Goal: Check status: Check status

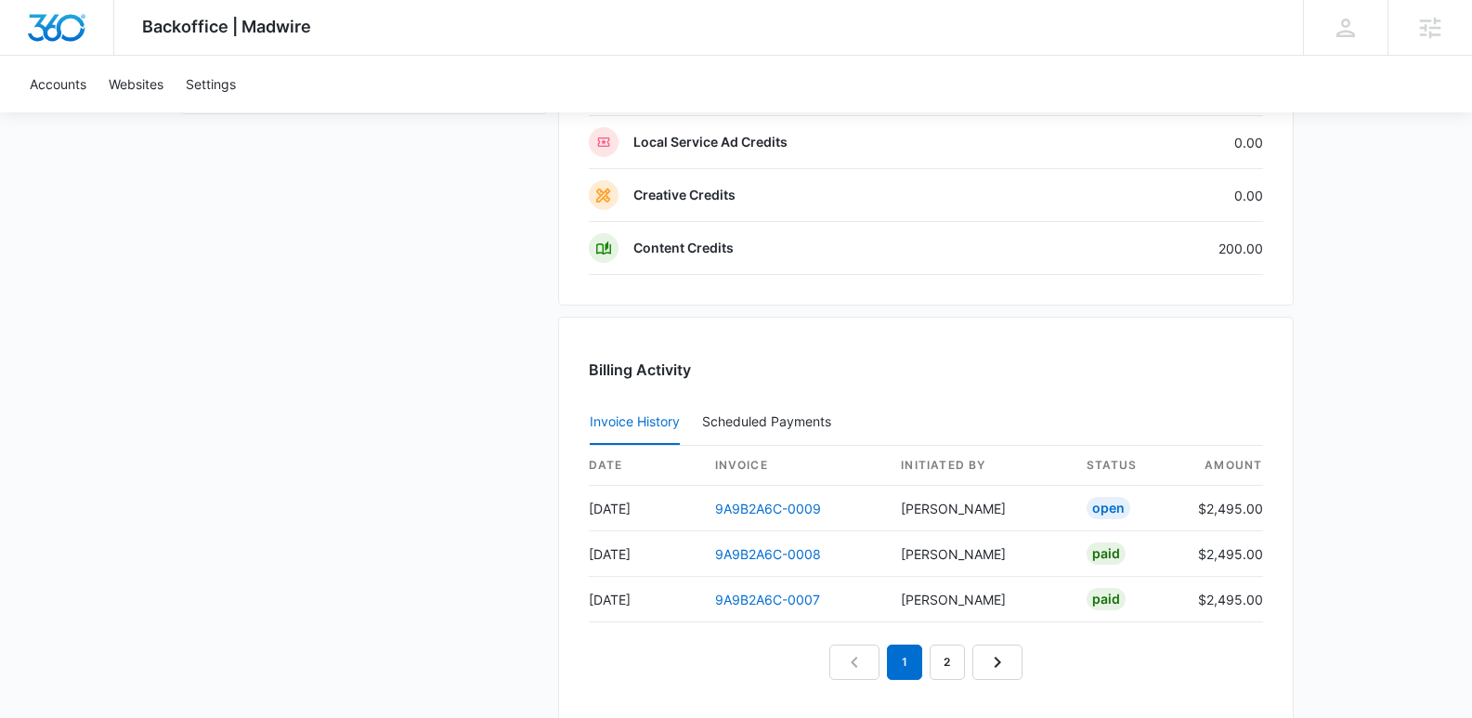
scroll to position [1920, 0]
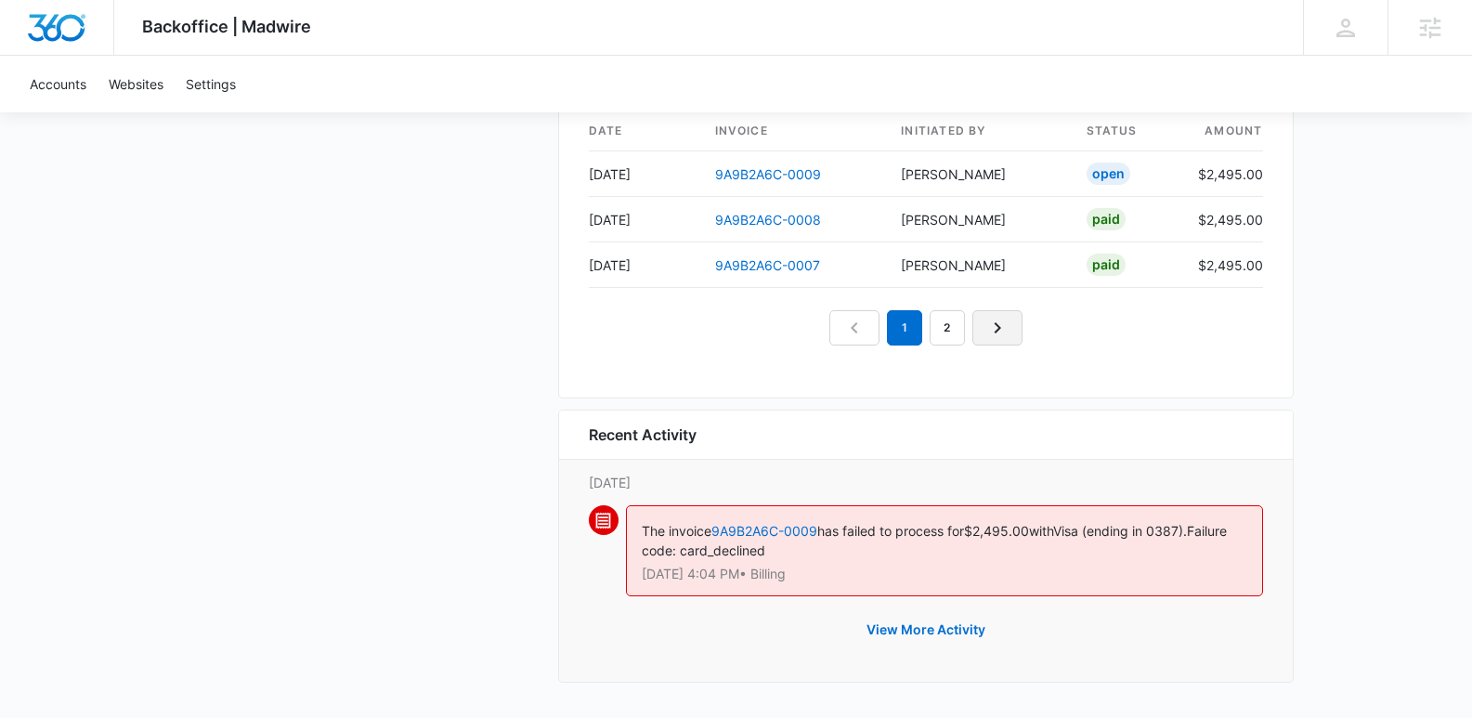
click at [1009, 331] on link "Next Page" at bounding box center [997, 327] width 50 height 35
click at [1007, 331] on icon "Next Page" at bounding box center [1018, 328] width 22 height 22
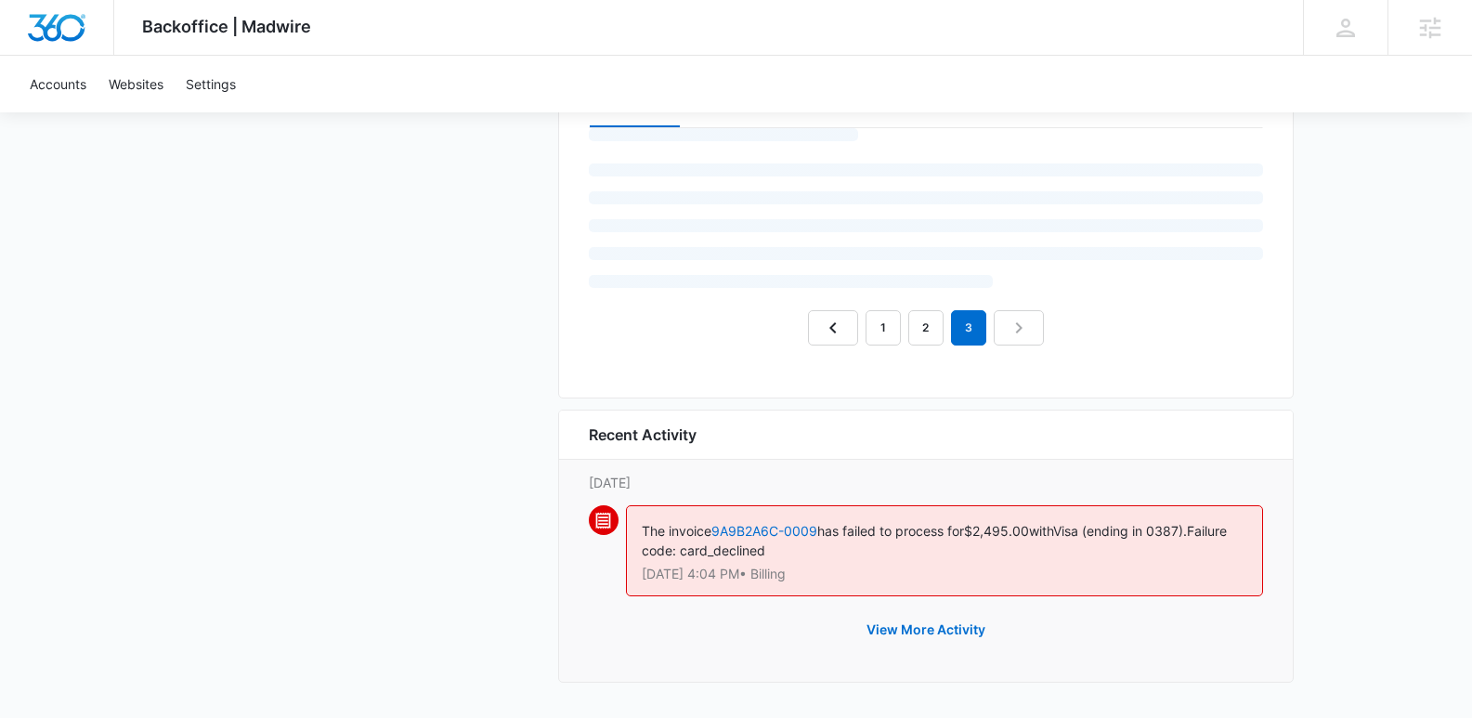
scroll to position [1920, 0]
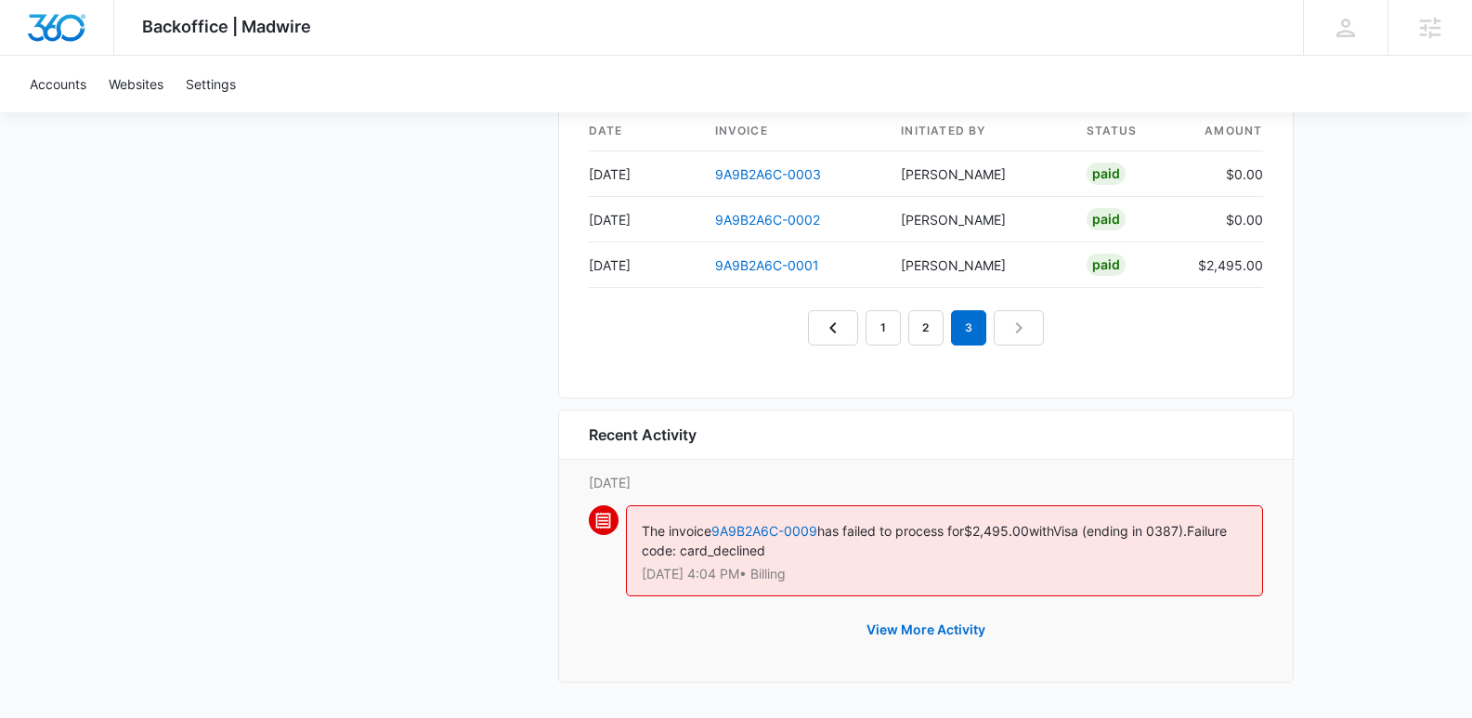
click at [1007, 331] on nav "1 2 3" at bounding box center [926, 327] width 236 height 35
click at [824, 329] on icon "Previous Page" at bounding box center [833, 328] width 22 height 22
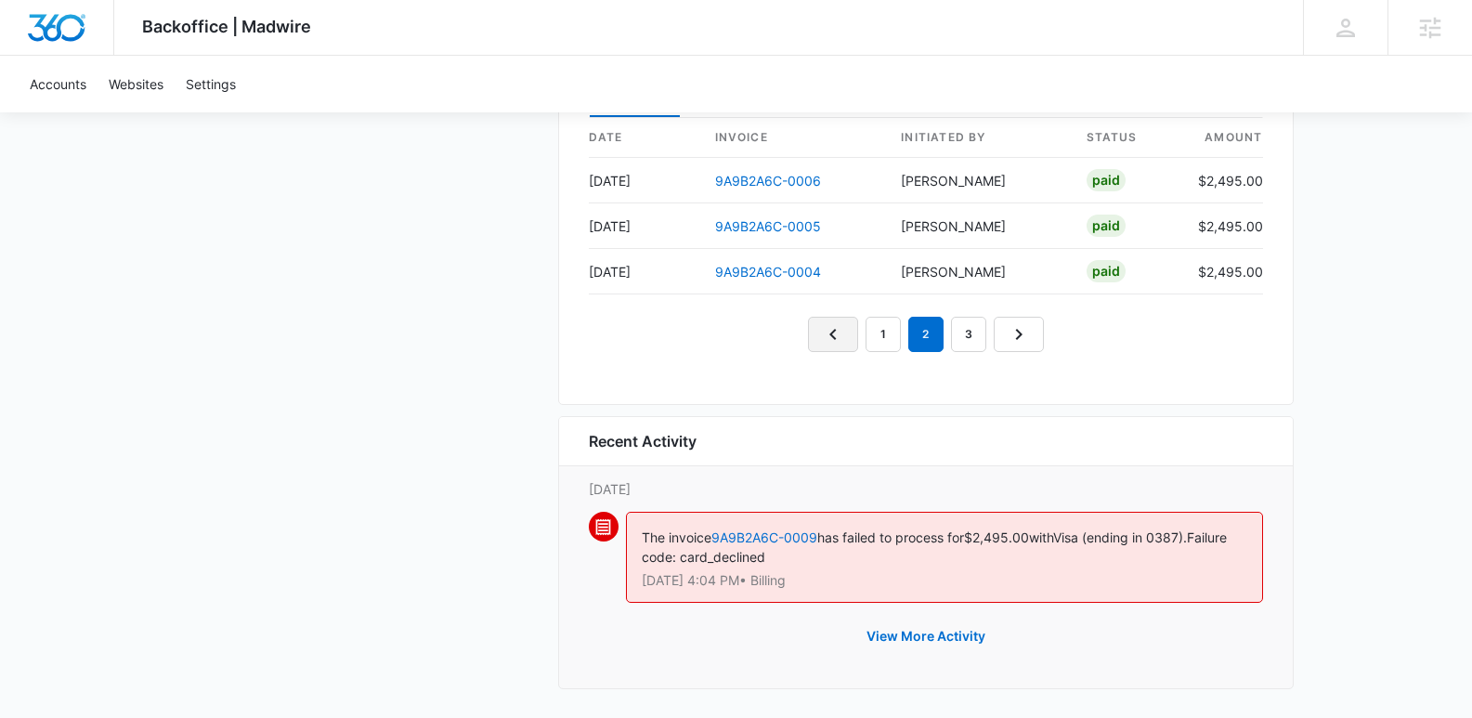
click at [824, 329] on link "Previous Page" at bounding box center [833, 334] width 50 height 35
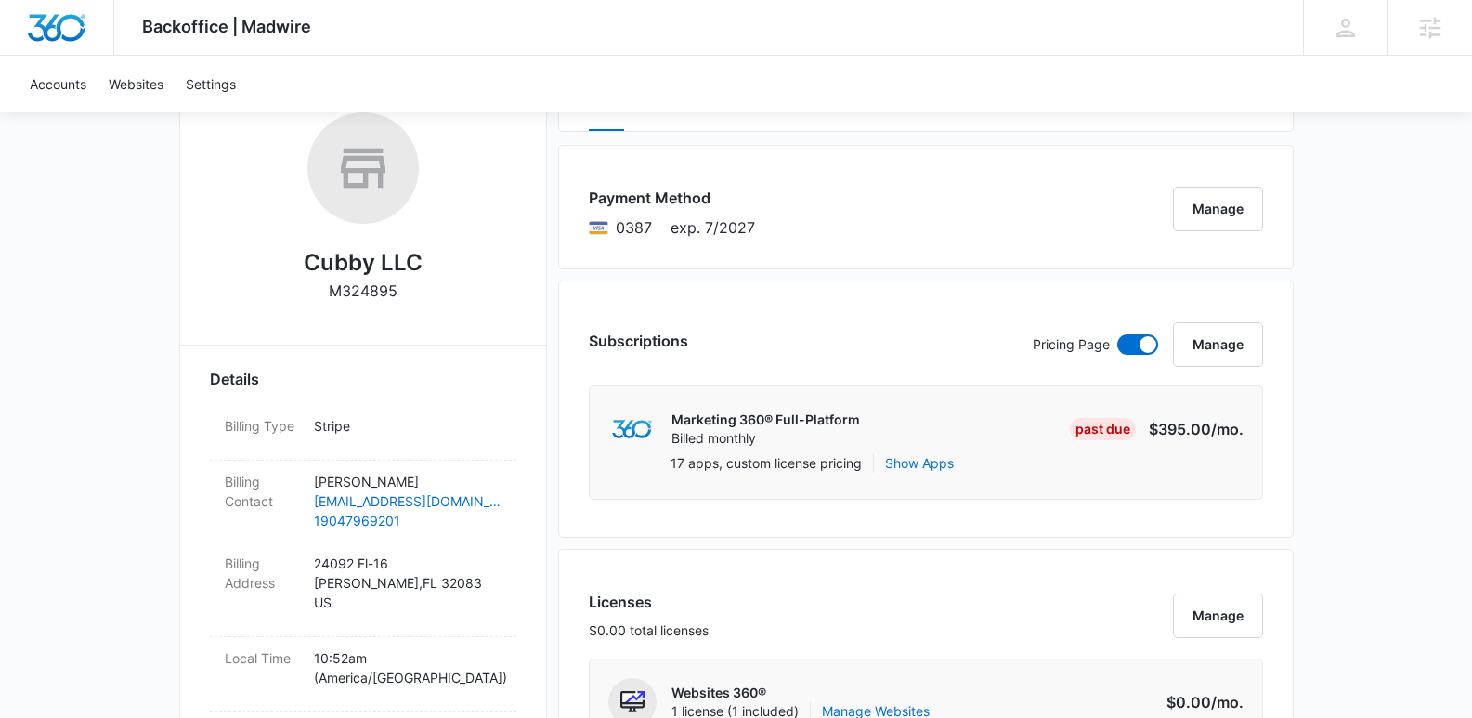
scroll to position [301, 0]
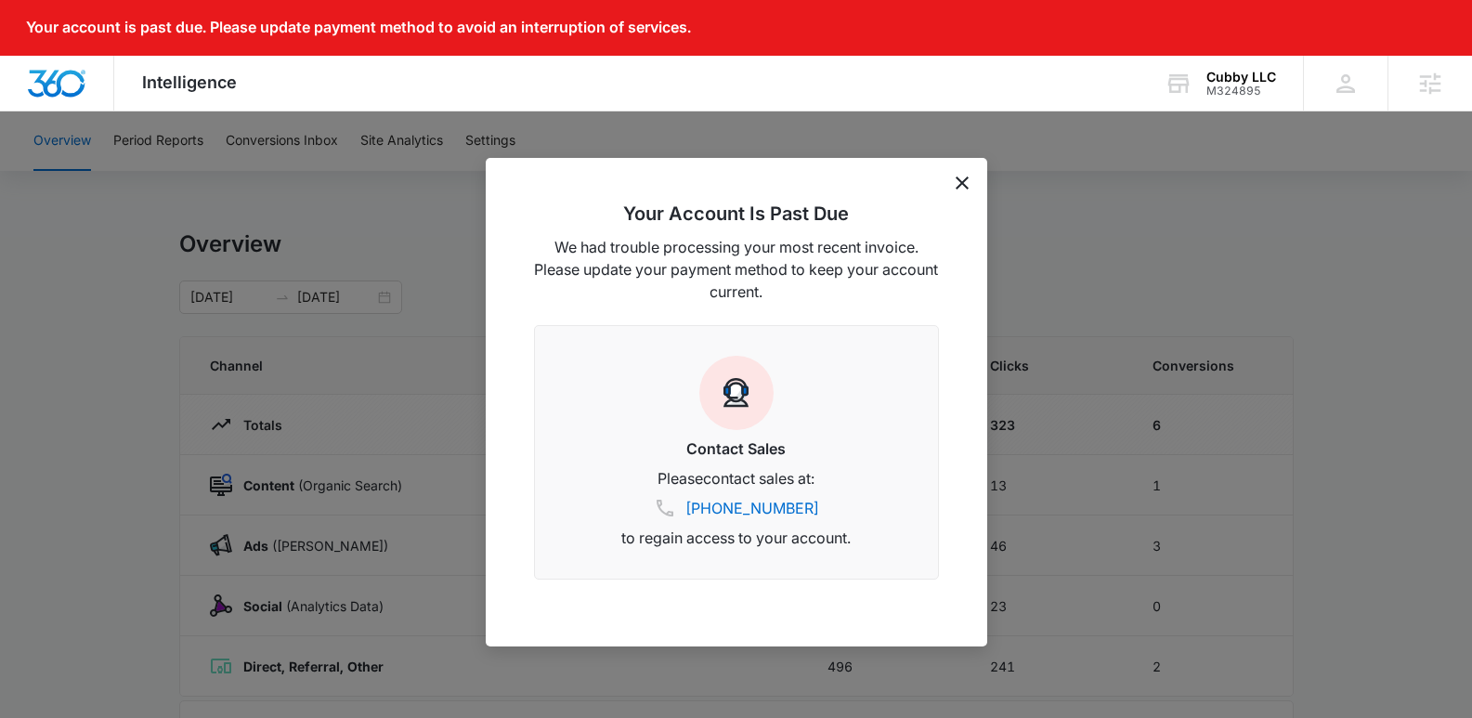
click at [964, 187] on icon "dismiss this dialog" at bounding box center [961, 182] width 13 height 13
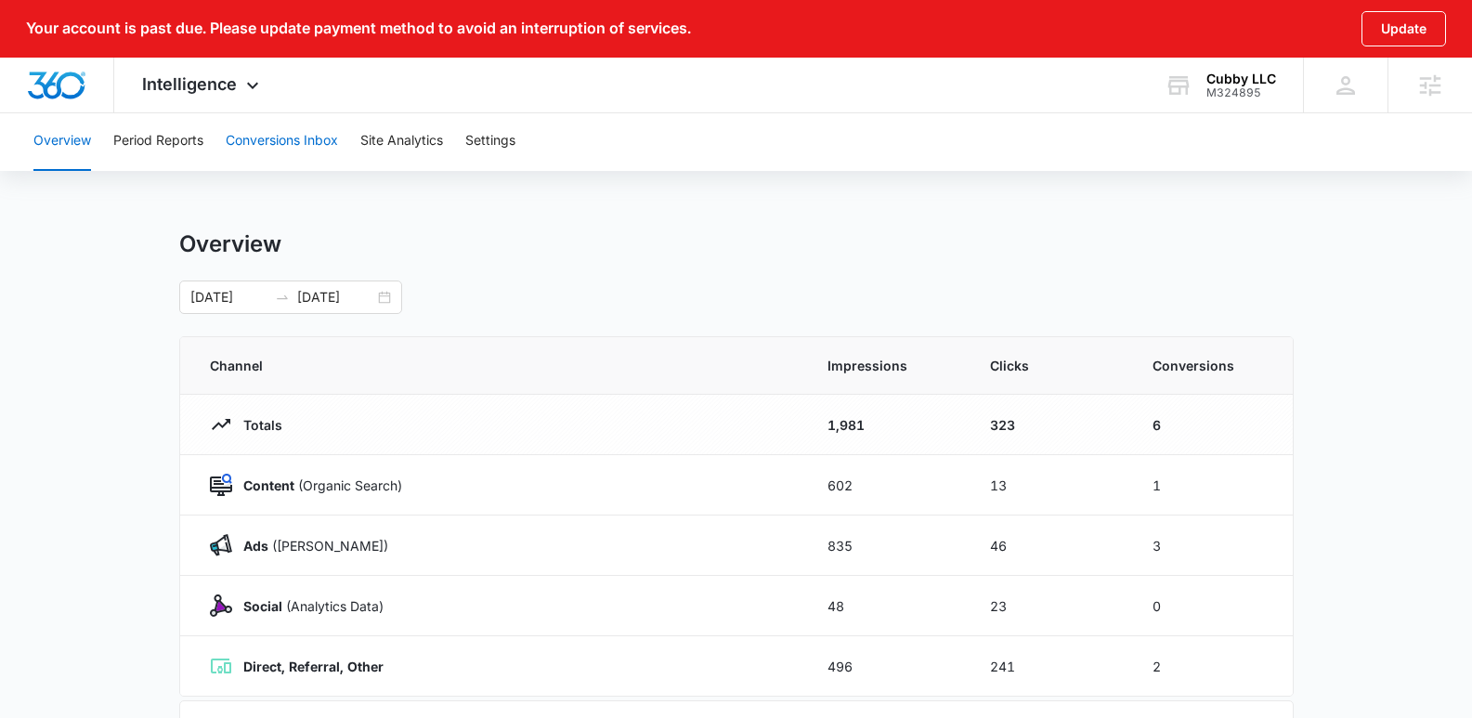
click at [267, 138] on button "Conversions Inbox" at bounding box center [282, 140] width 112 height 59
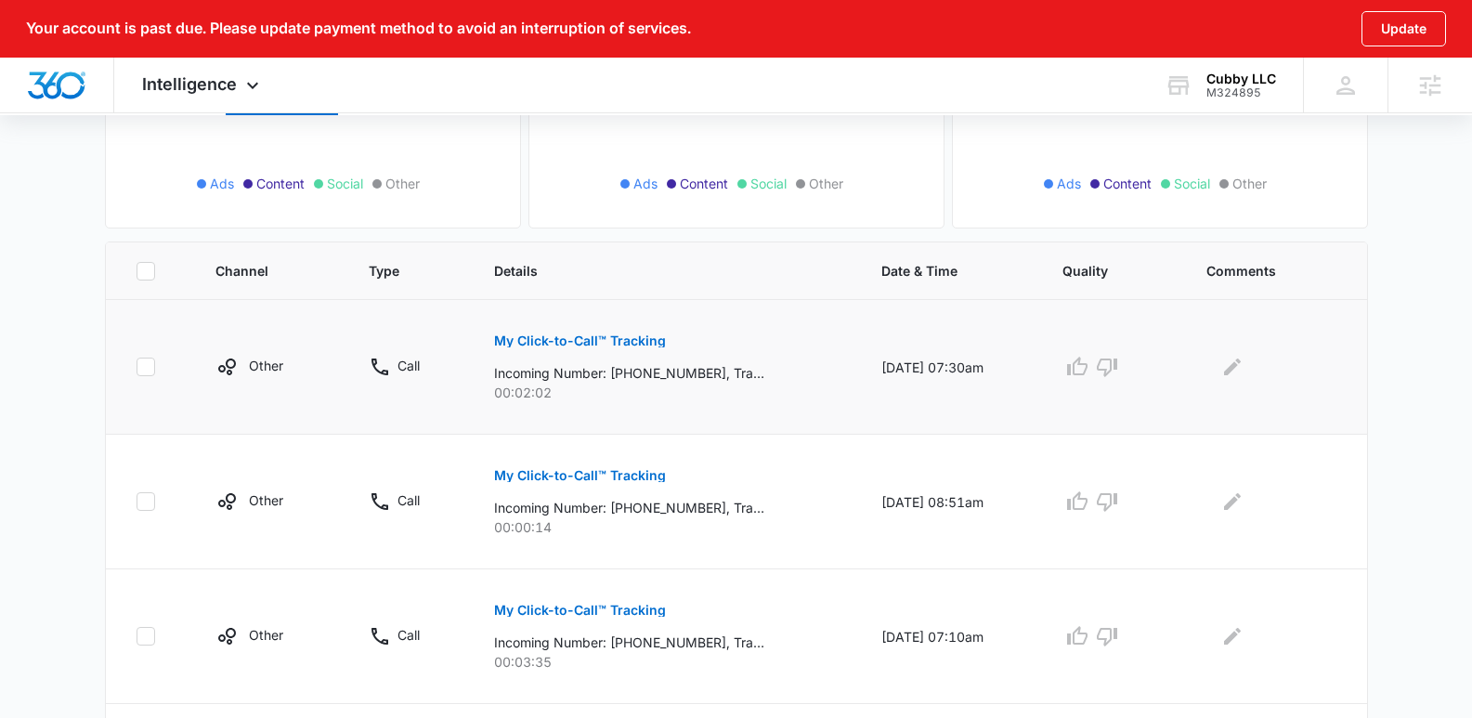
scroll to position [343, 0]
click at [532, 334] on p "My Click-to-Call™ Tracking" at bounding box center [580, 338] width 172 height 13
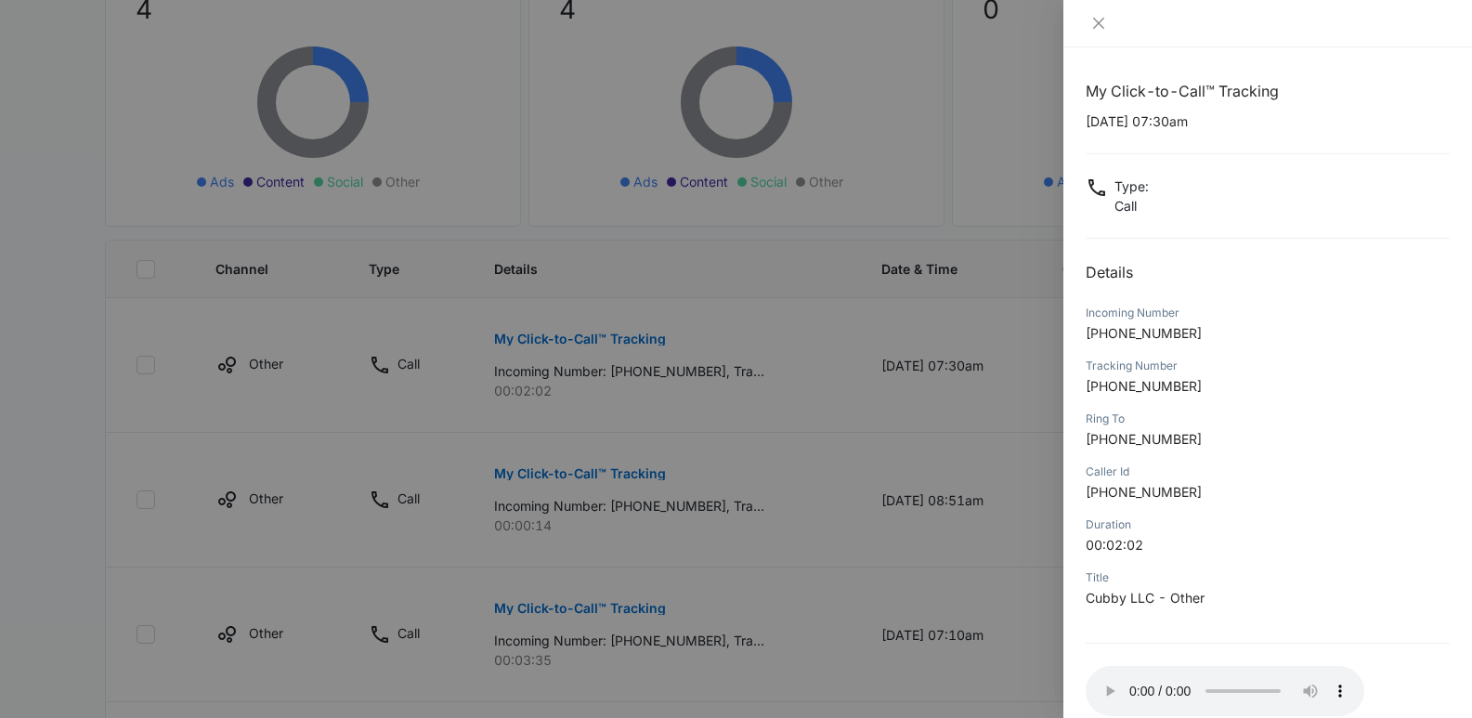
click at [783, 585] on div at bounding box center [736, 359] width 1472 height 718
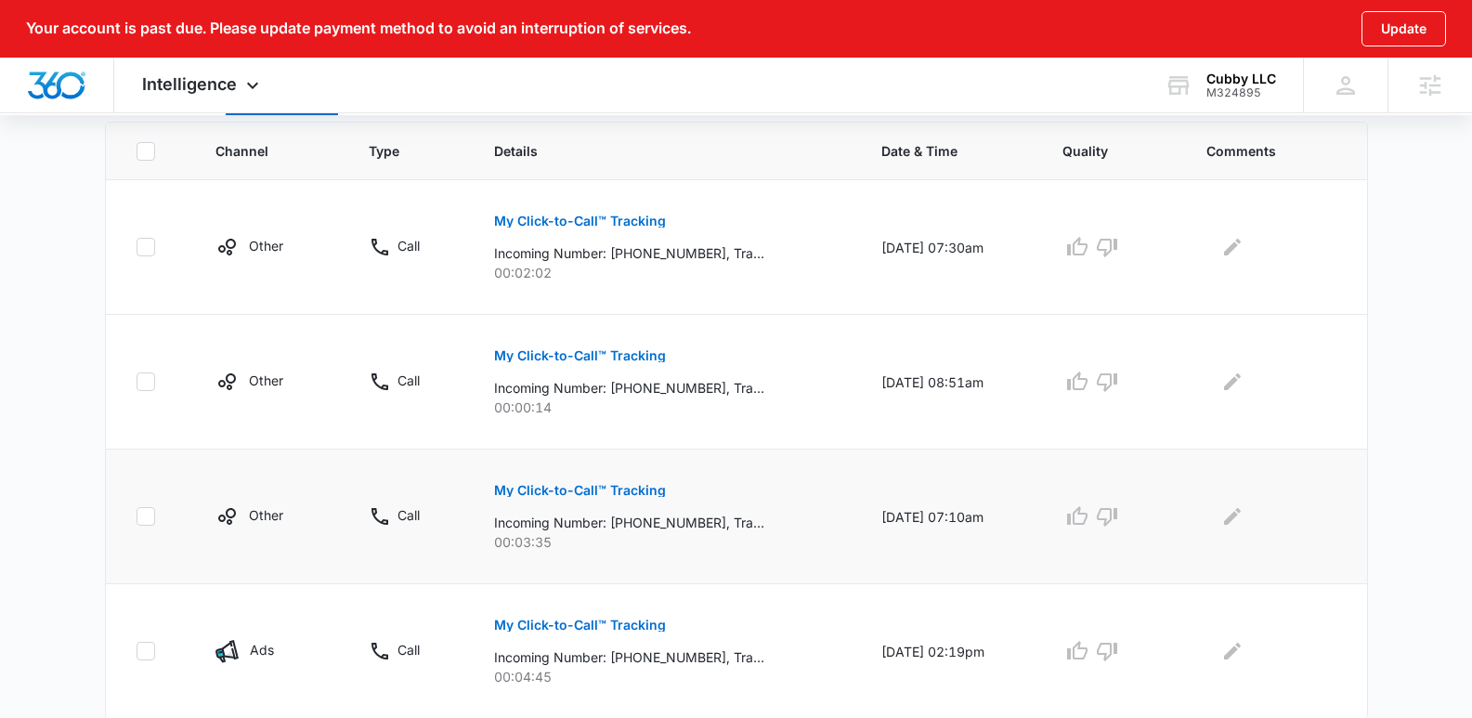
scroll to position [503, 0]
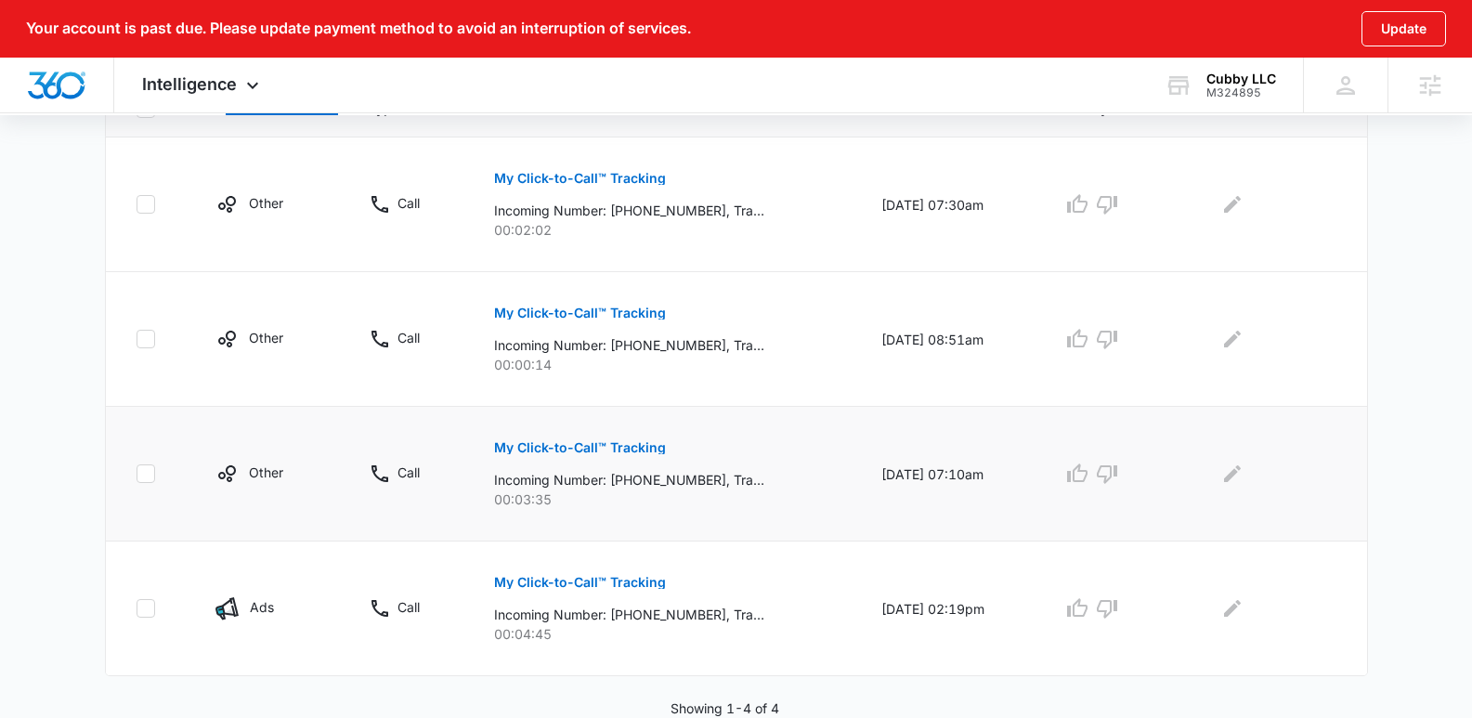
click at [585, 450] on p "My Click-to-Call™ Tracking" at bounding box center [580, 447] width 172 height 13
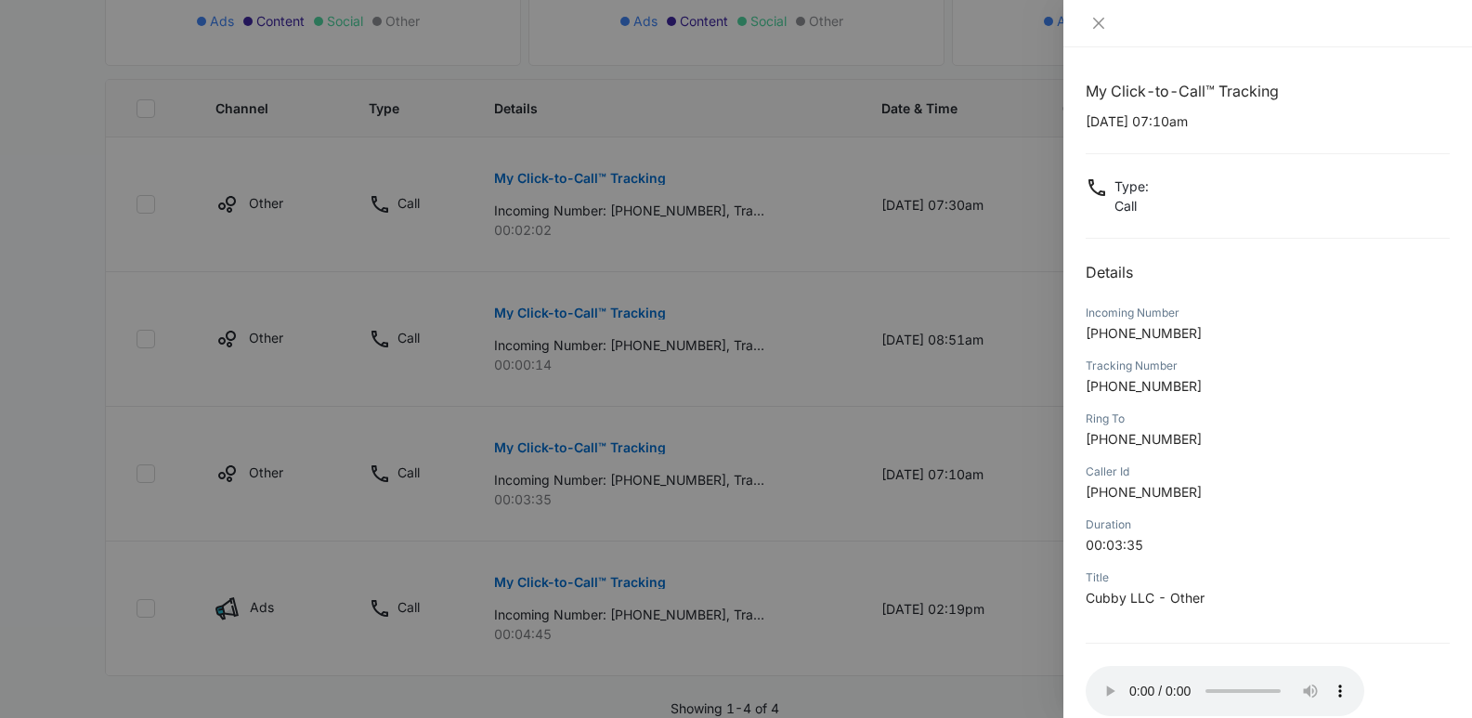
scroll to position [1, 0]
click at [815, 513] on div at bounding box center [736, 359] width 1472 height 718
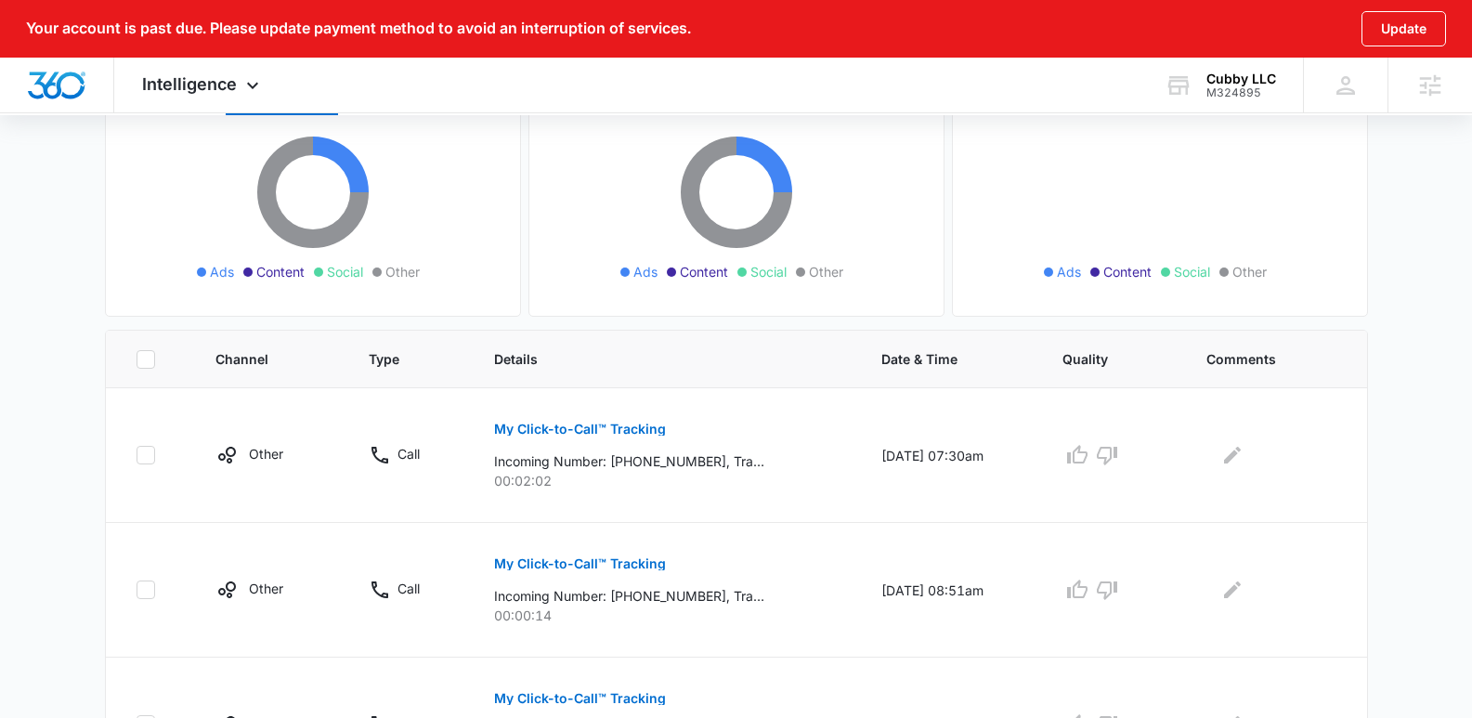
scroll to position [0, 0]
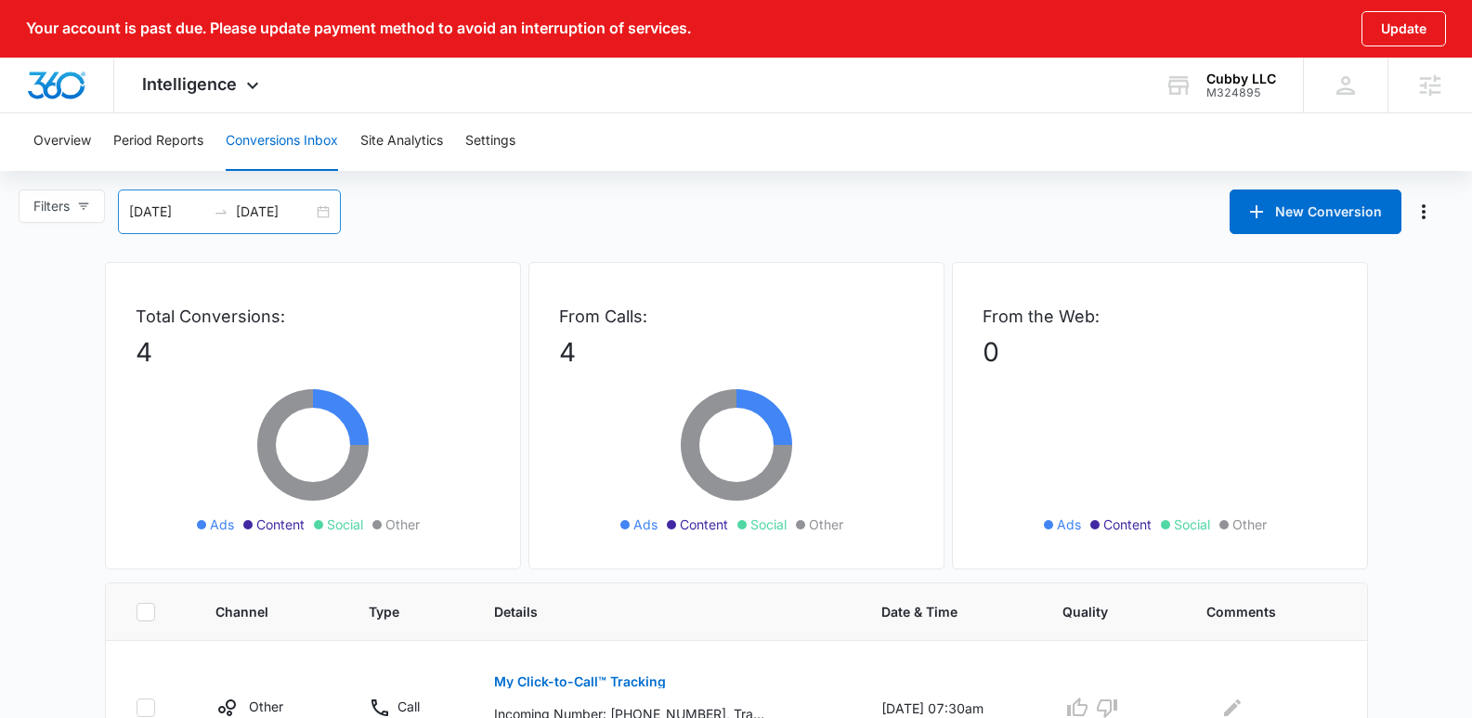
click at [321, 209] on div "08/13/2025 09/12/2025" at bounding box center [229, 211] width 223 height 45
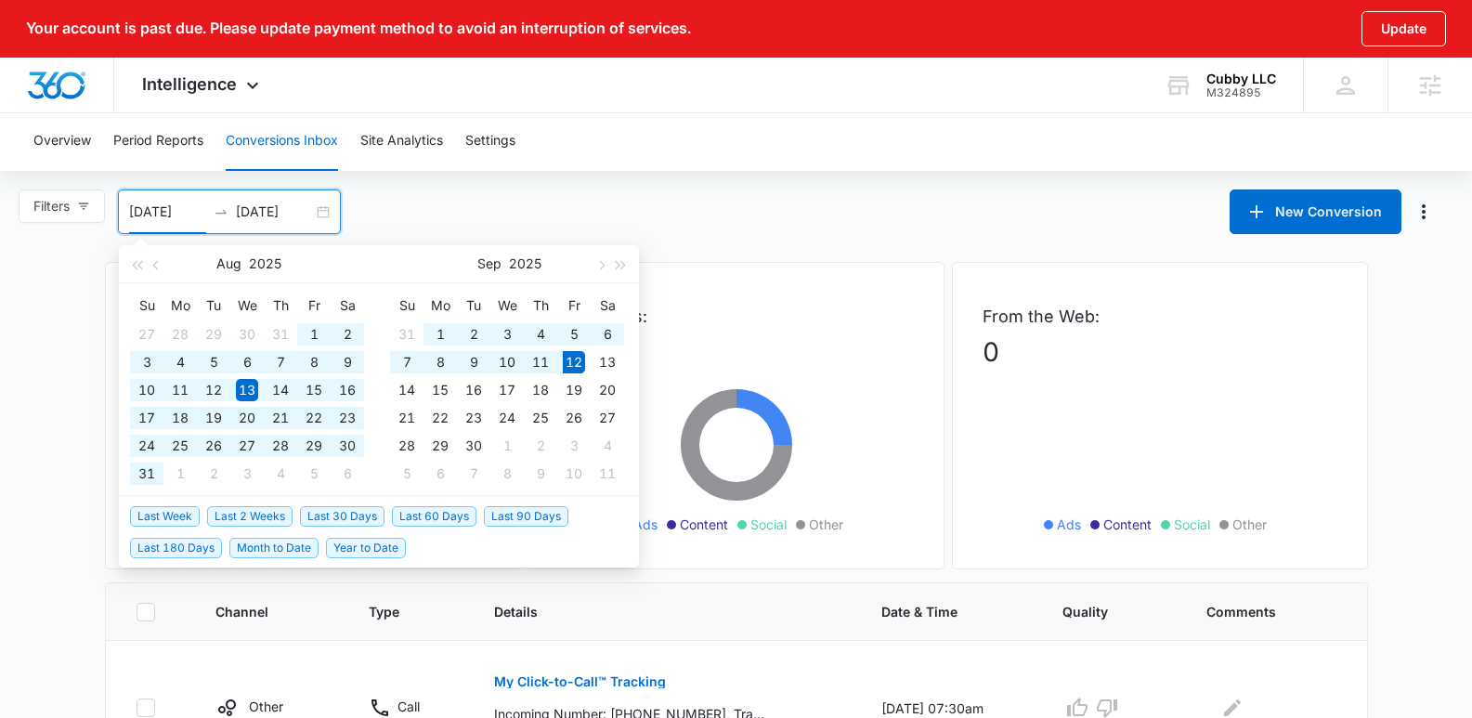
click at [462, 513] on span "Last 60 Days" at bounding box center [434, 516] width 84 height 20
type input "07/14/2025"
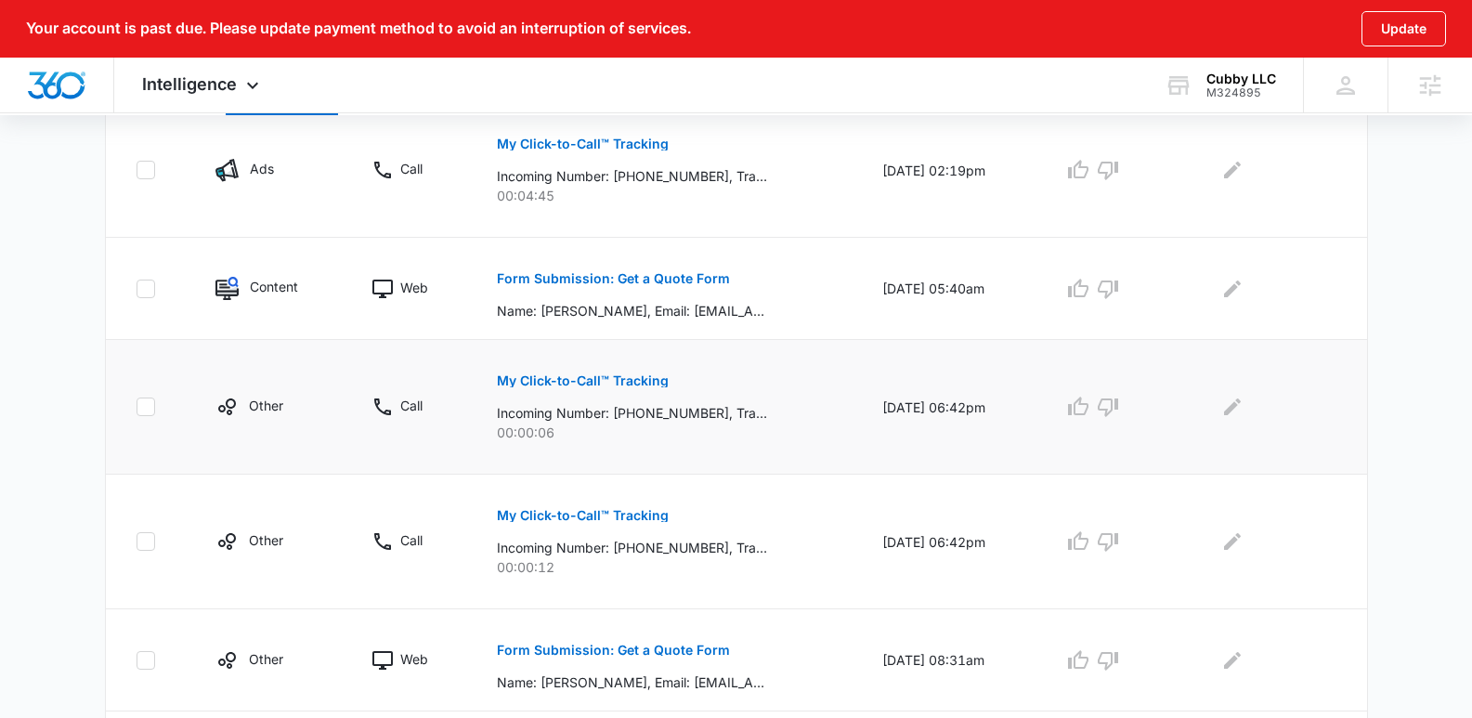
scroll to position [1197, 0]
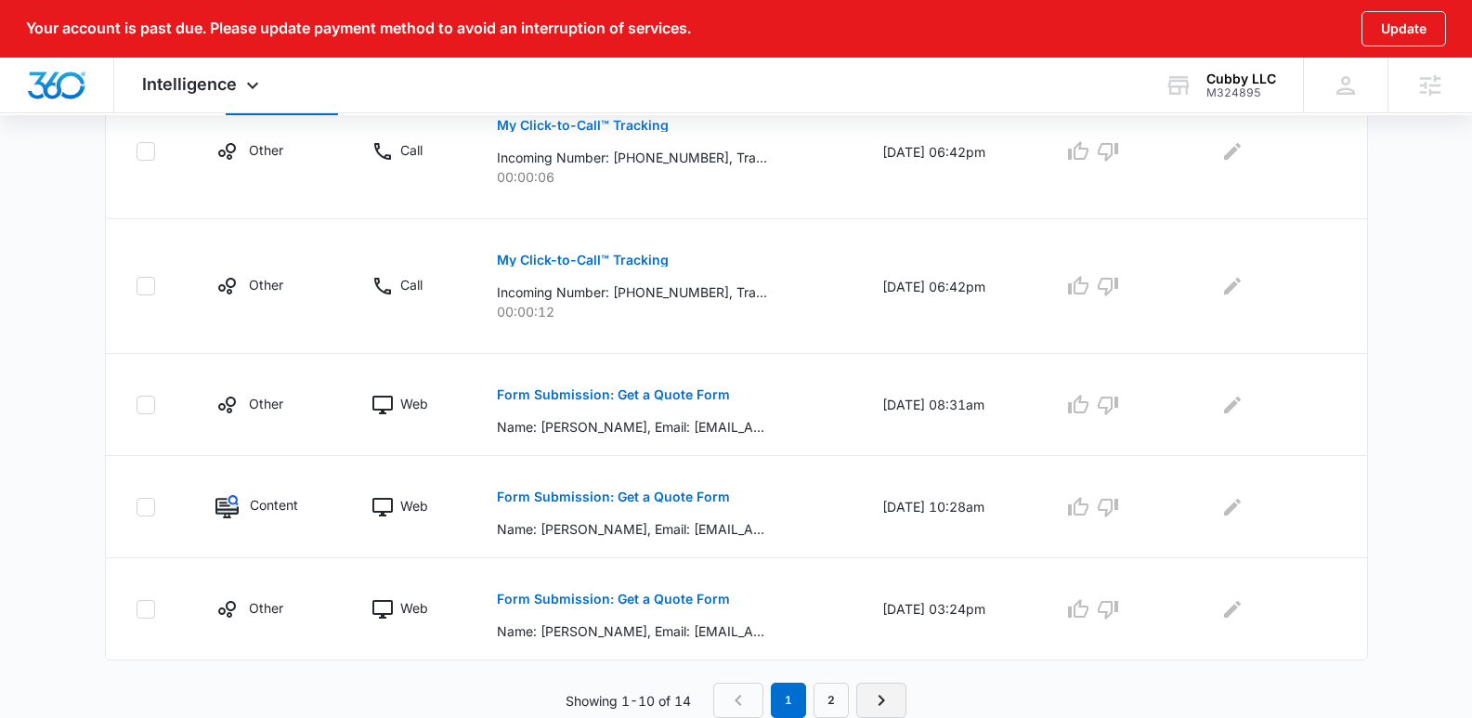
click at [888, 689] on icon "Next Page" at bounding box center [881, 700] width 22 height 22
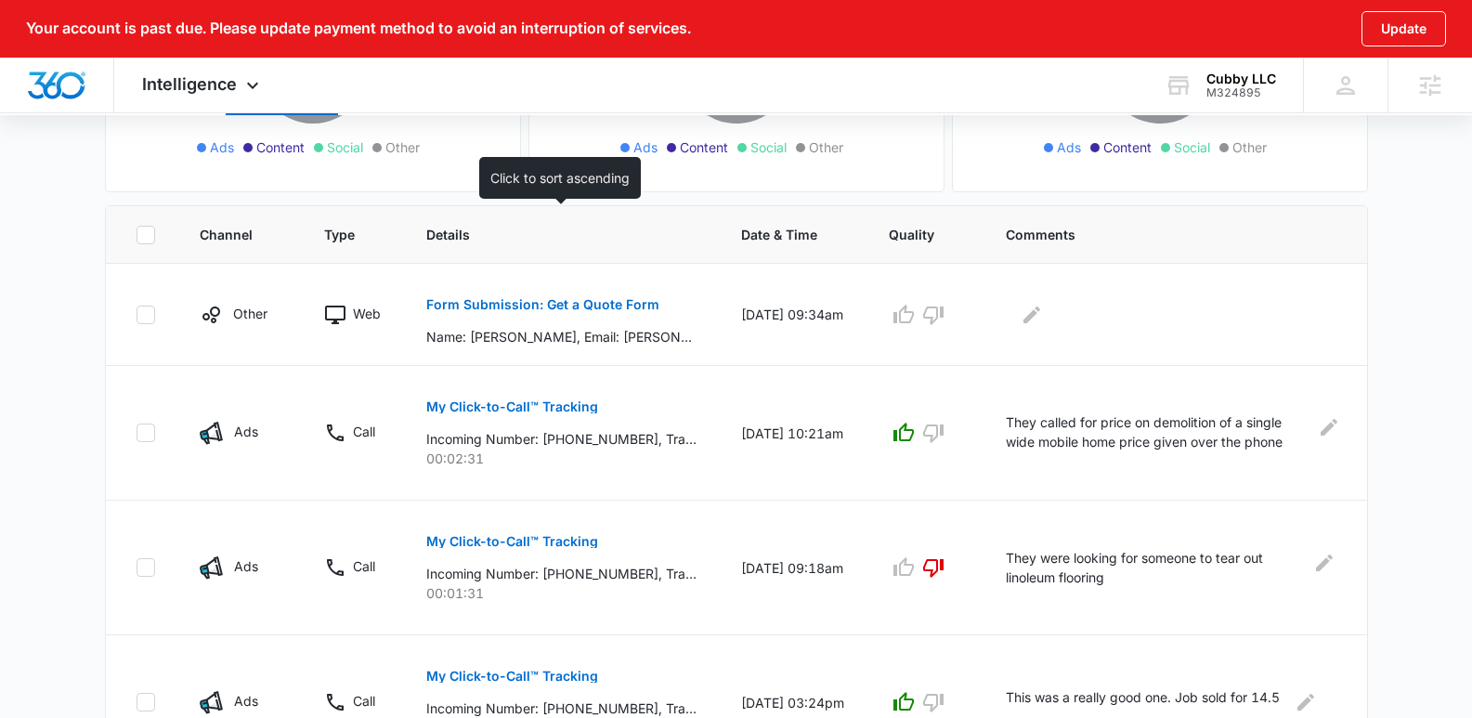
scroll to position [374, 0]
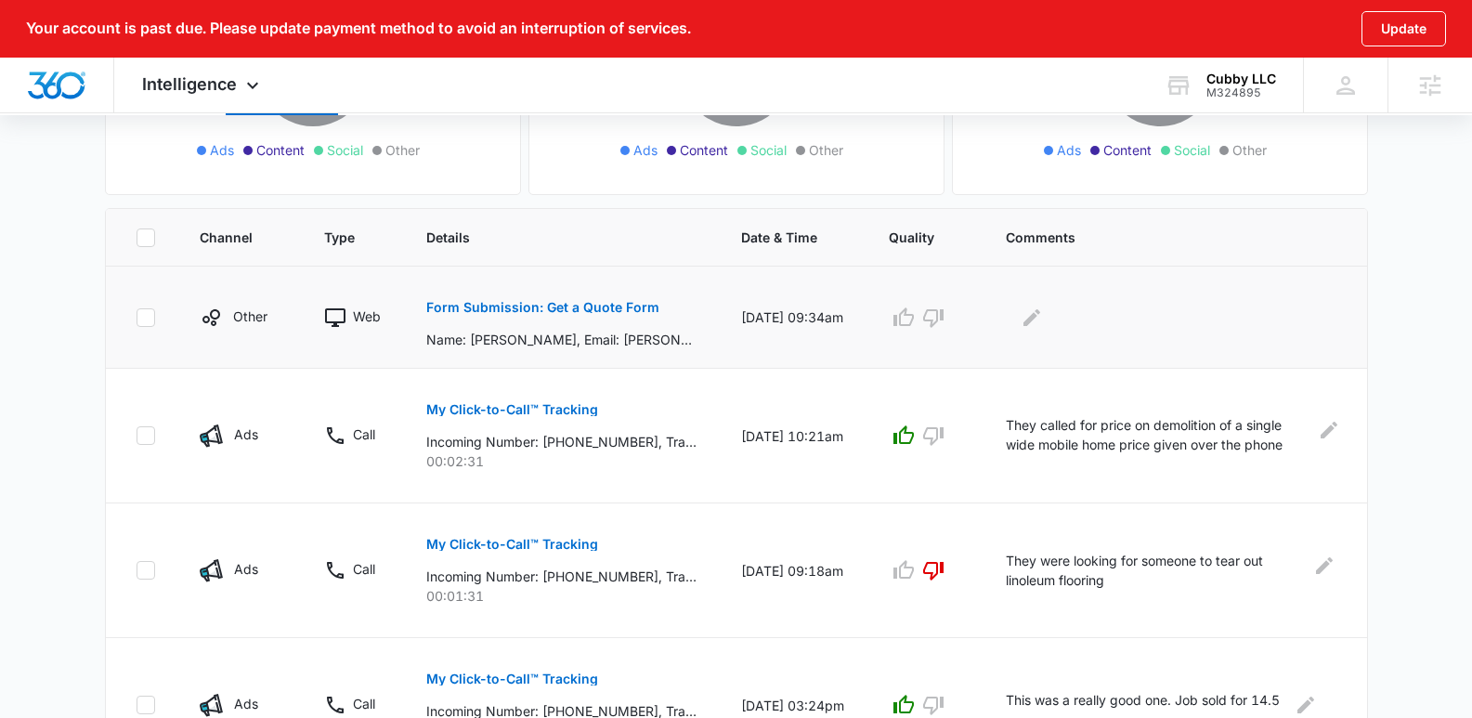
click at [620, 305] on p "Form Submission: Get a Quote Form" at bounding box center [542, 307] width 233 height 13
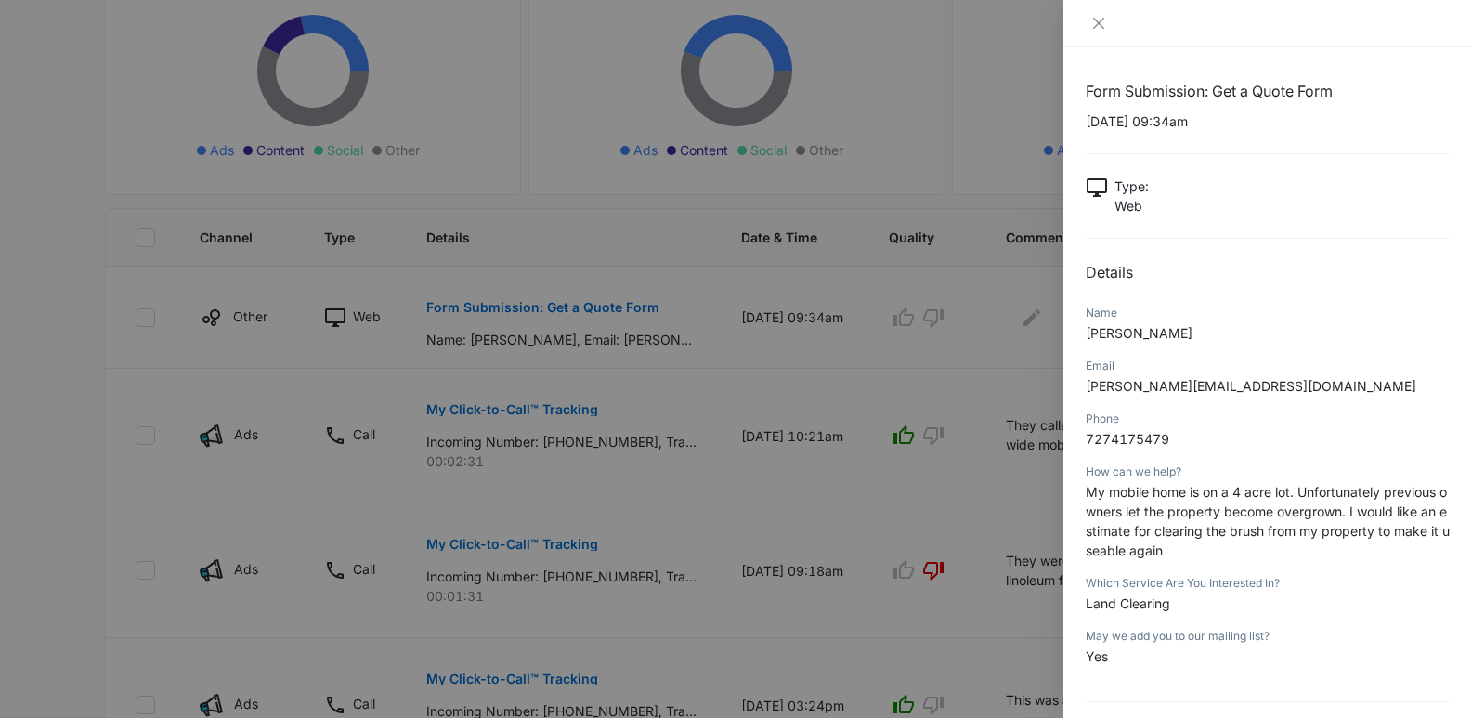
click at [800, 353] on div at bounding box center [736, 359] width 1472 height 718
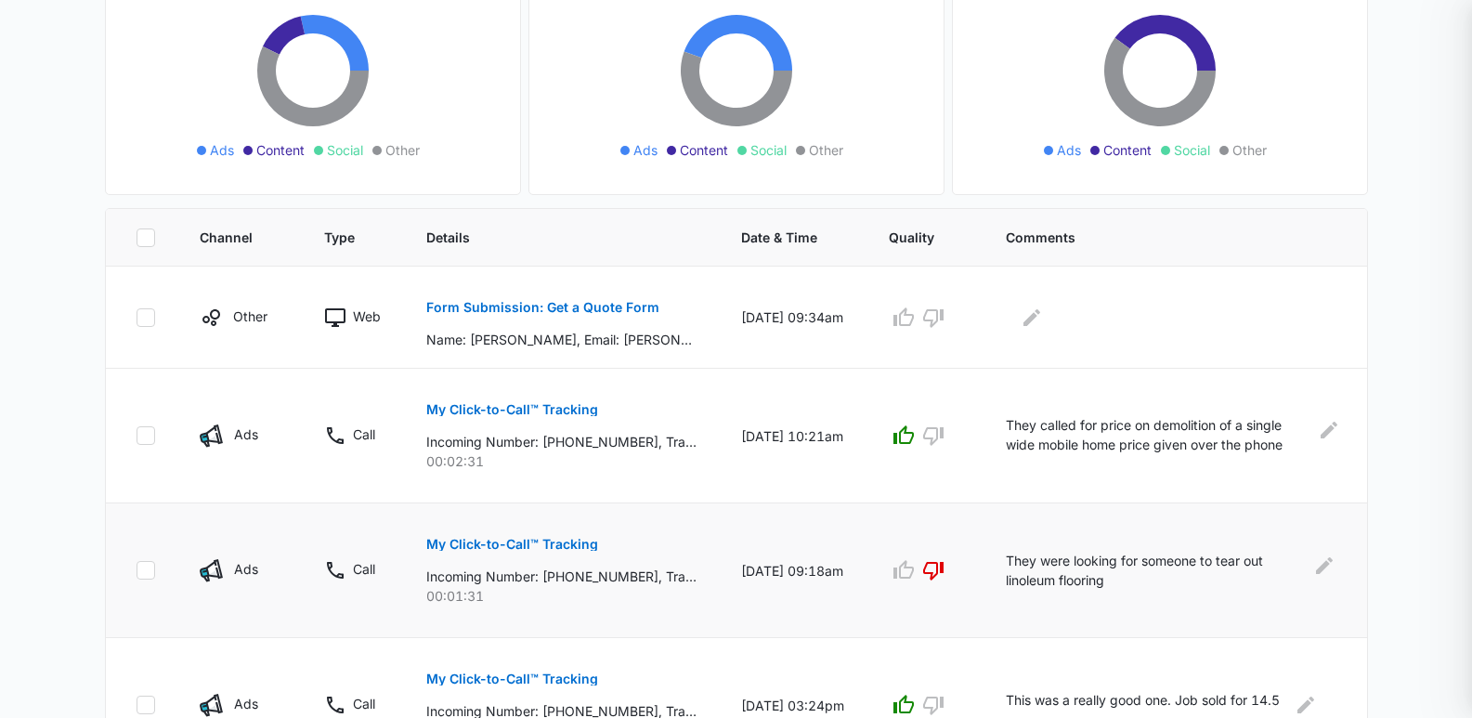
scroll to position [486, 0]
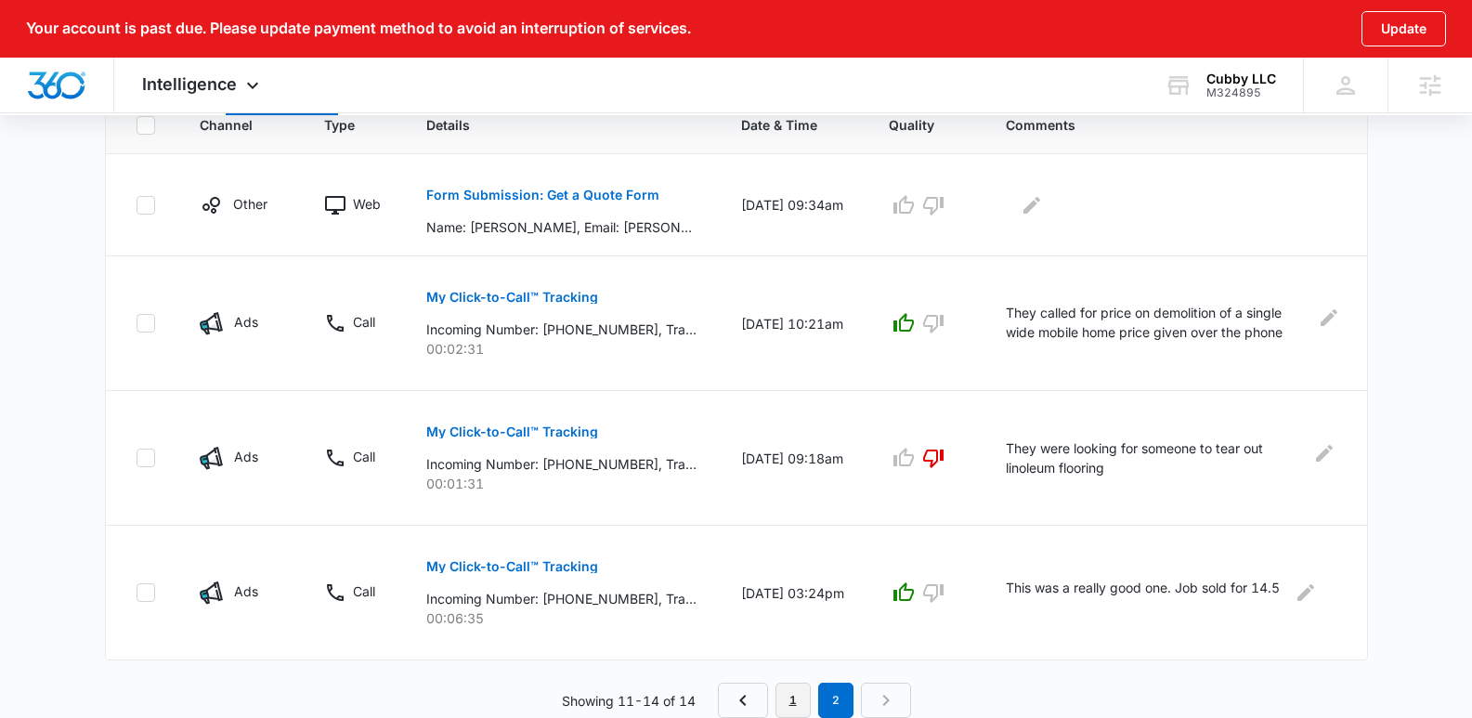
click at [798, 698] on link "1" at bounding box center [792, 699] width 35 height 35
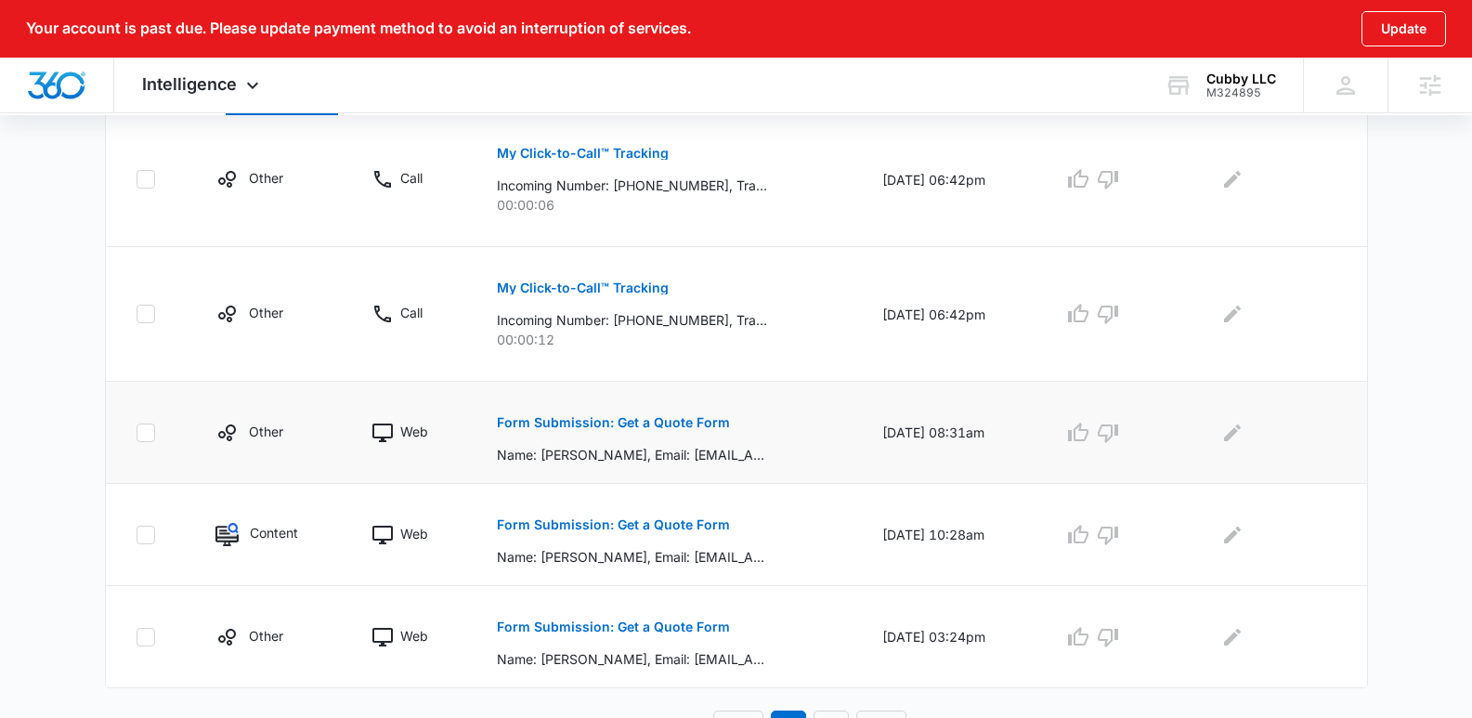
scroll to position [1197, 0]
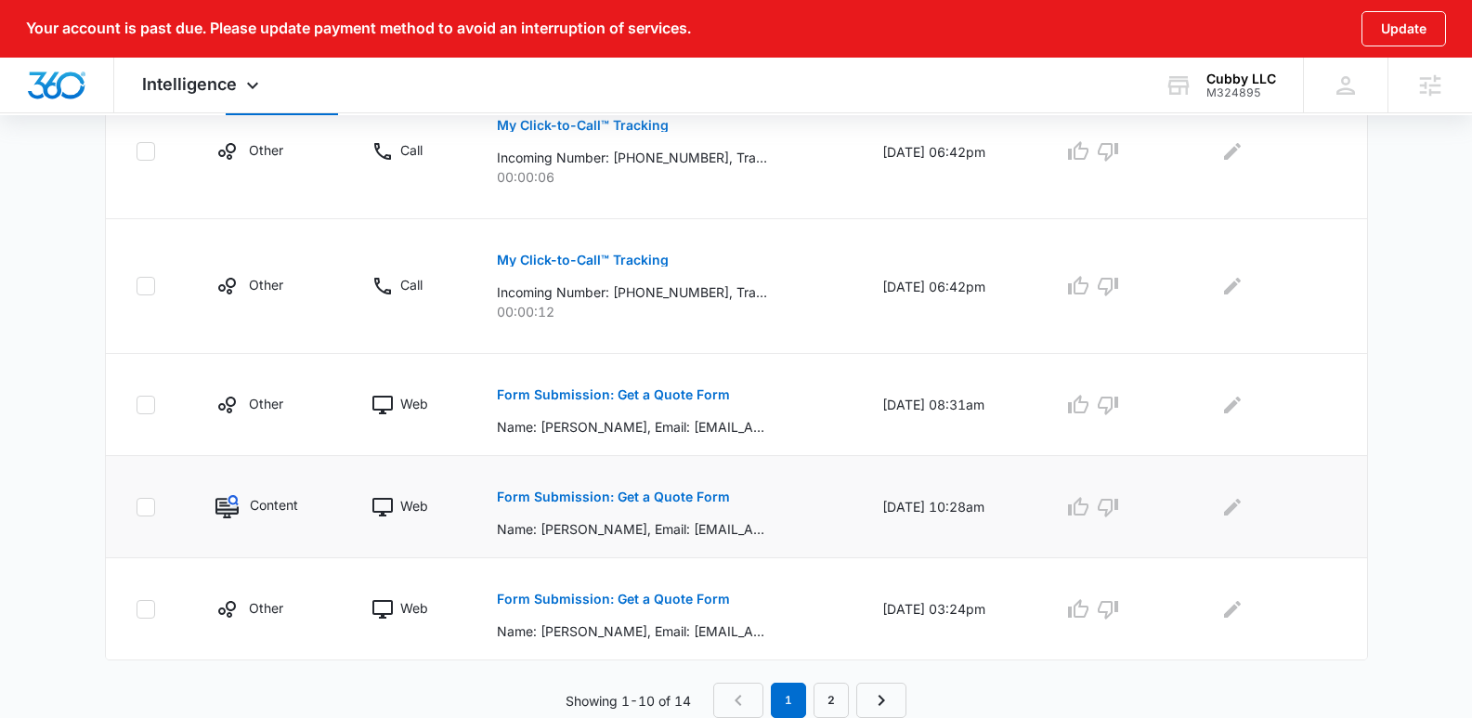
click at [648, 484] on button "Form Submission: Get a Quote Form" at bounding box center [613, 496] width 233 height 45
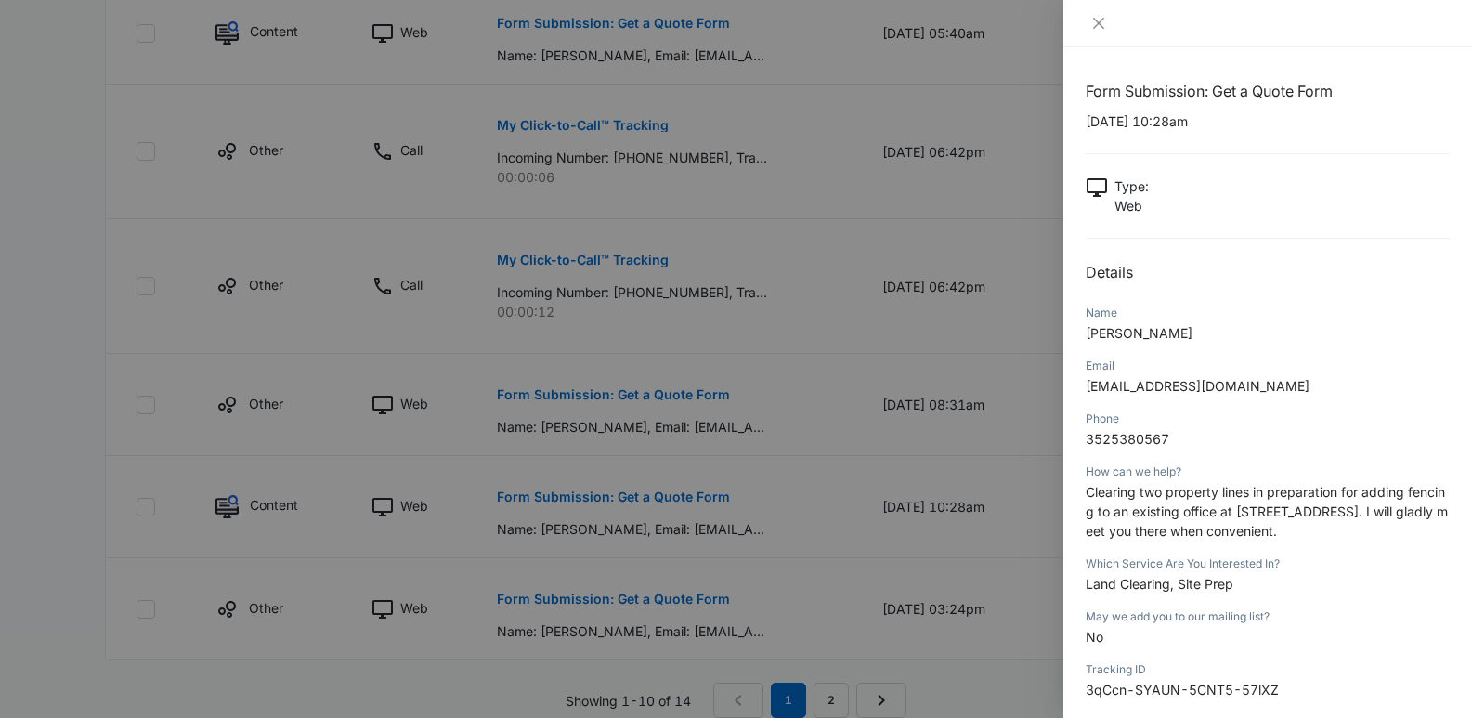
click at [824, 448] on div at bounding box center [736, 359] width 1472 height 718
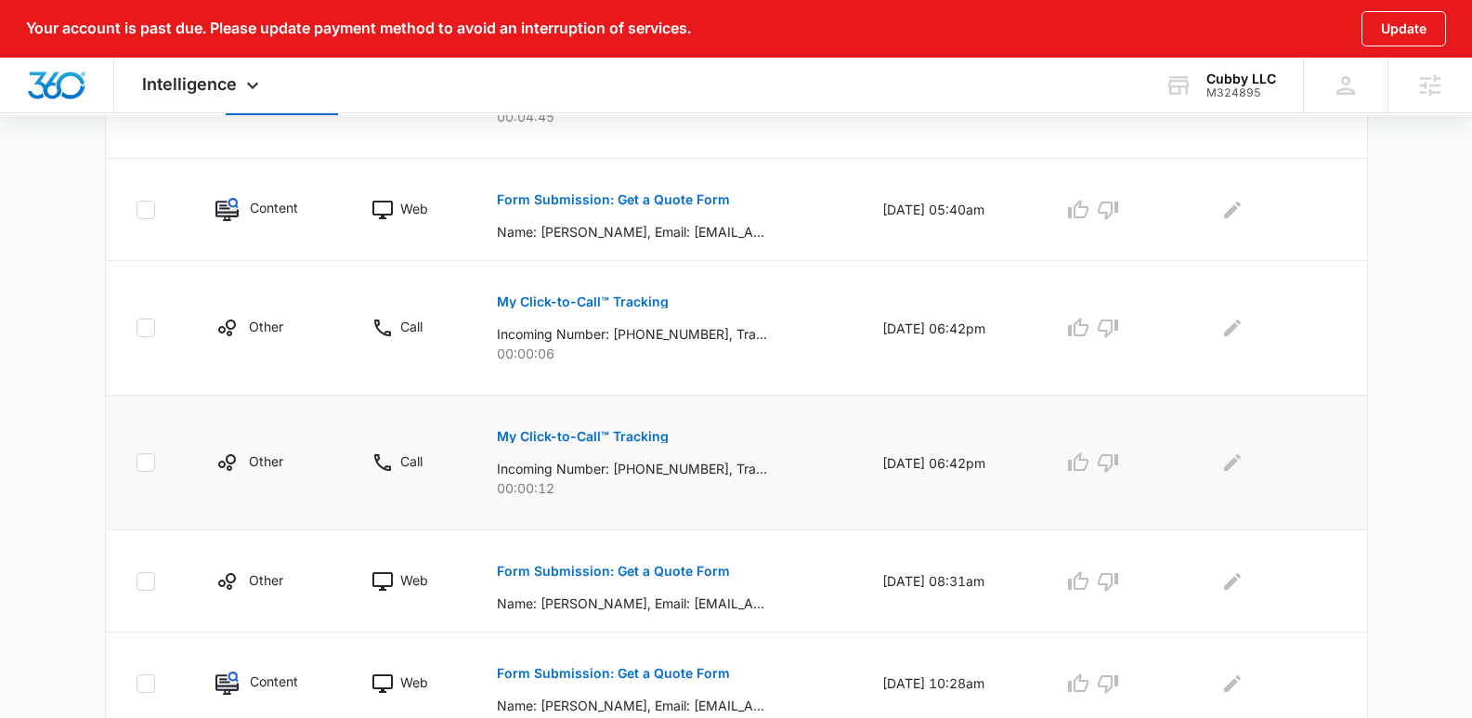
scroll to position [1019, 0]
click at [695, 204] on p "Form Submission: Get a Quote Form" at bounding box center [613, 200] width 233 height 13
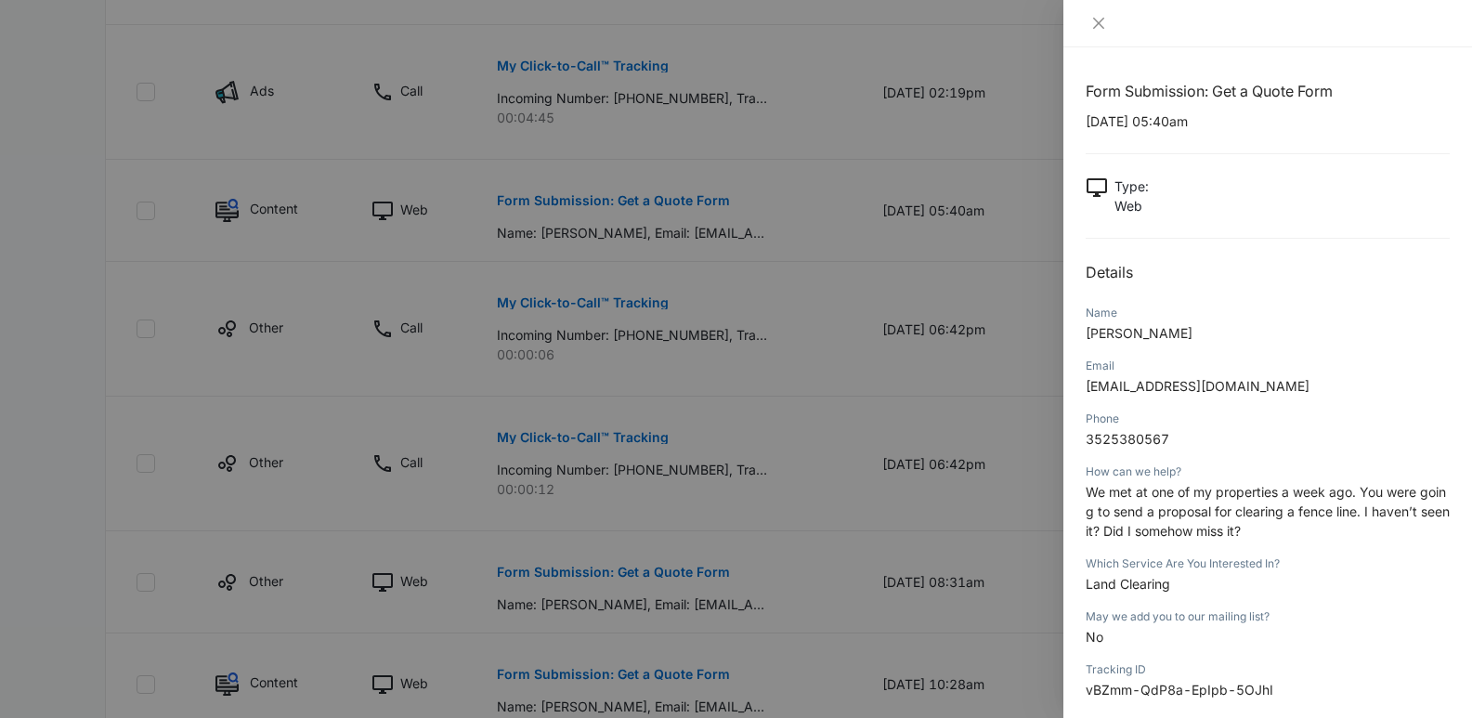
click at [784, 302] on div at bounding box center [736, 359] width 1472 height 718
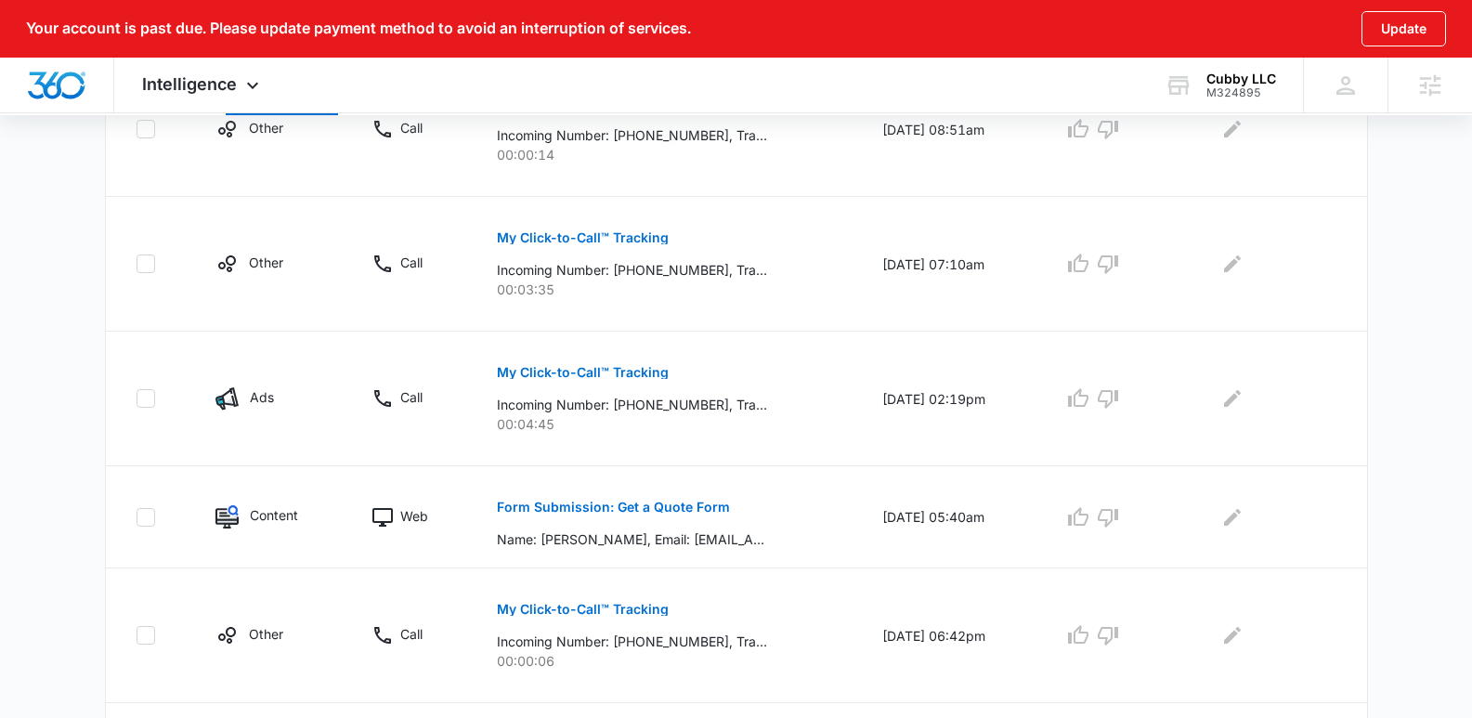
scroll to position [0, 0]
